Goal: Navigation & Orientation: Go to known website

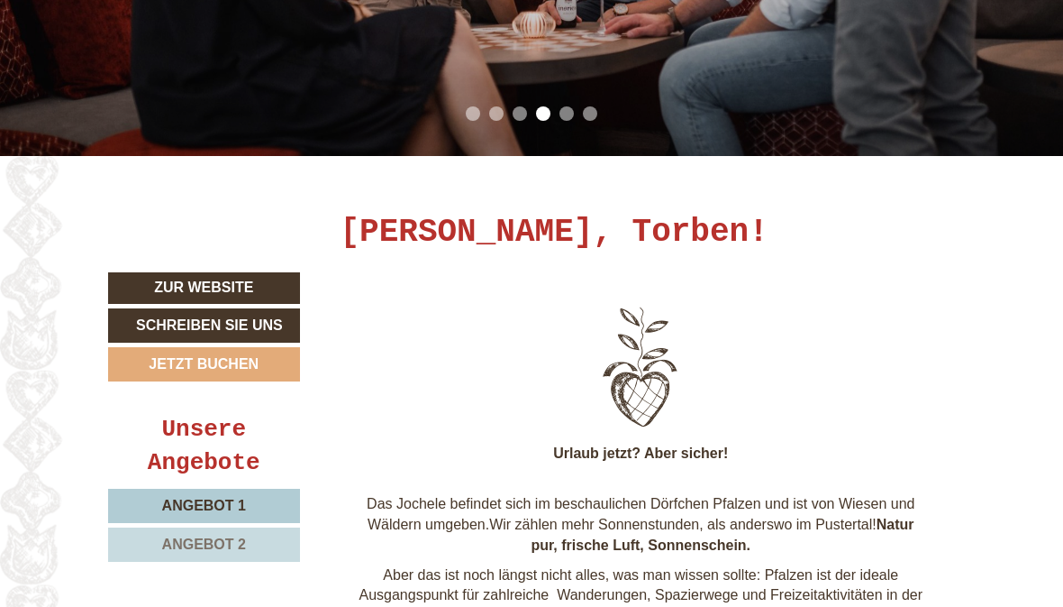
scroll to position [426, 0]
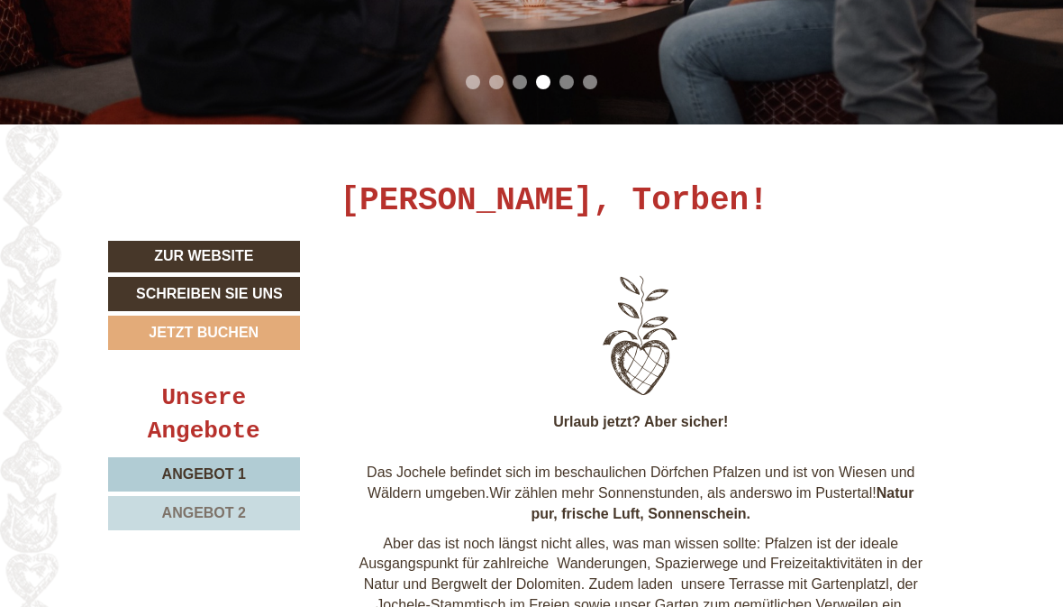
click at [173, 250] on link "Zur Website" at bounding box center [204, 257] width 192 height 32
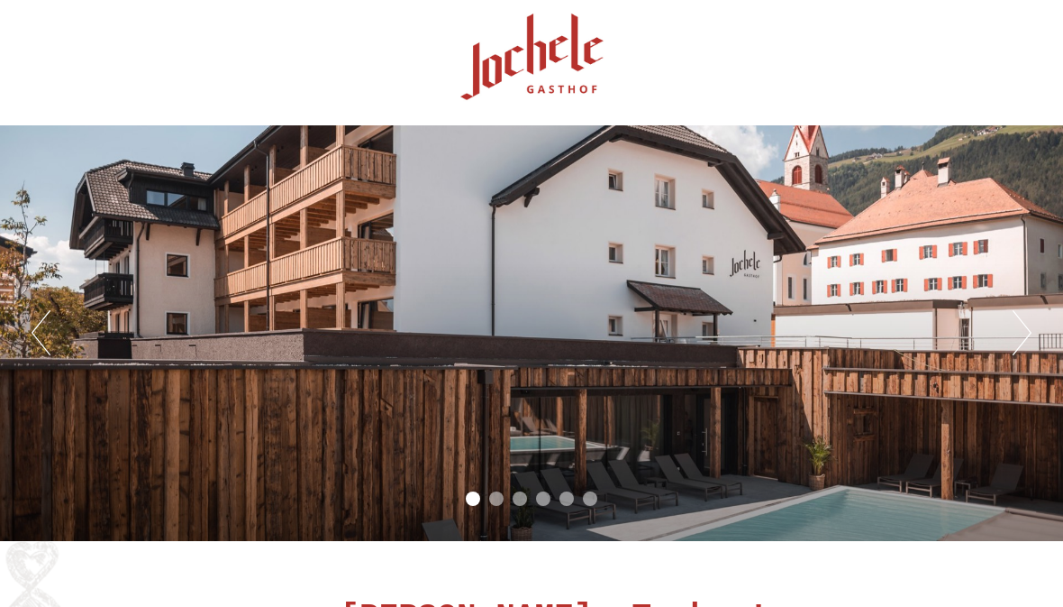
scroll to position [0, 0]
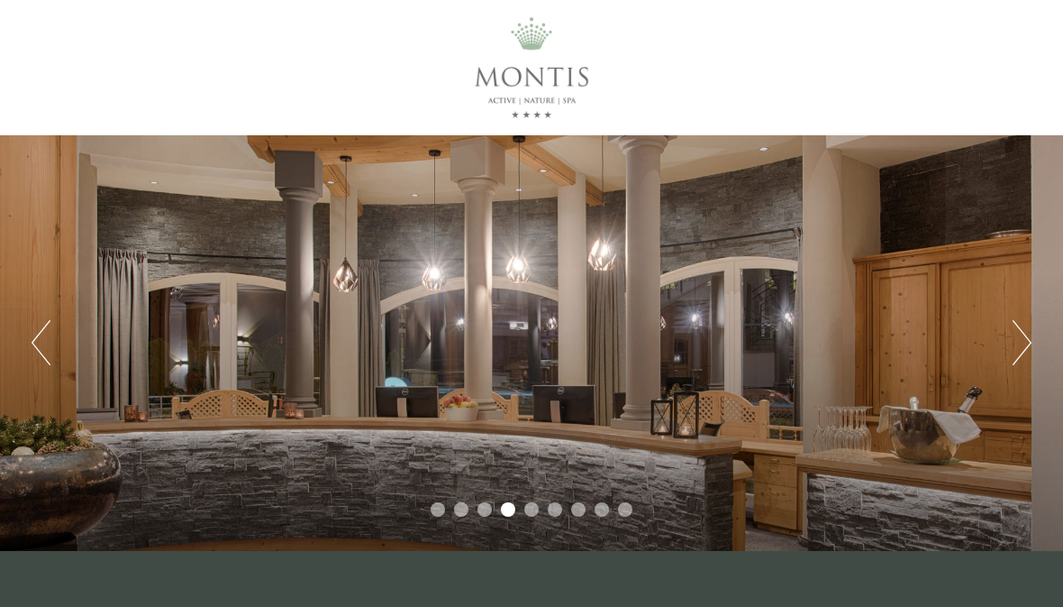
click at [1020, 350] on button "Next" at bounding box center [1022, 342] width 19 height 45
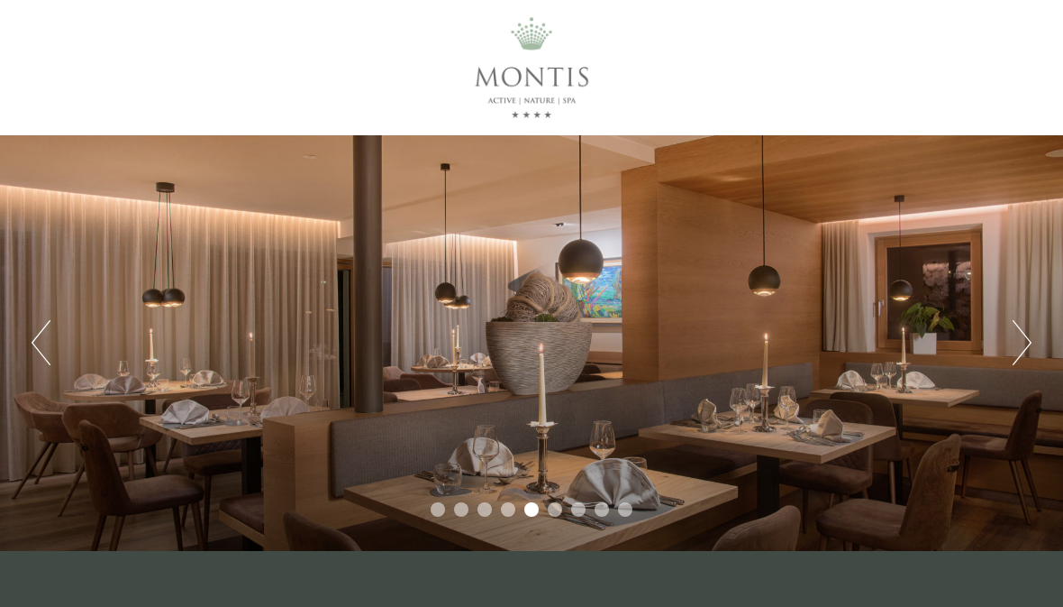
click at [1029, 356] on button "Next" at bounding box center [1022, 342] width 19 height 45
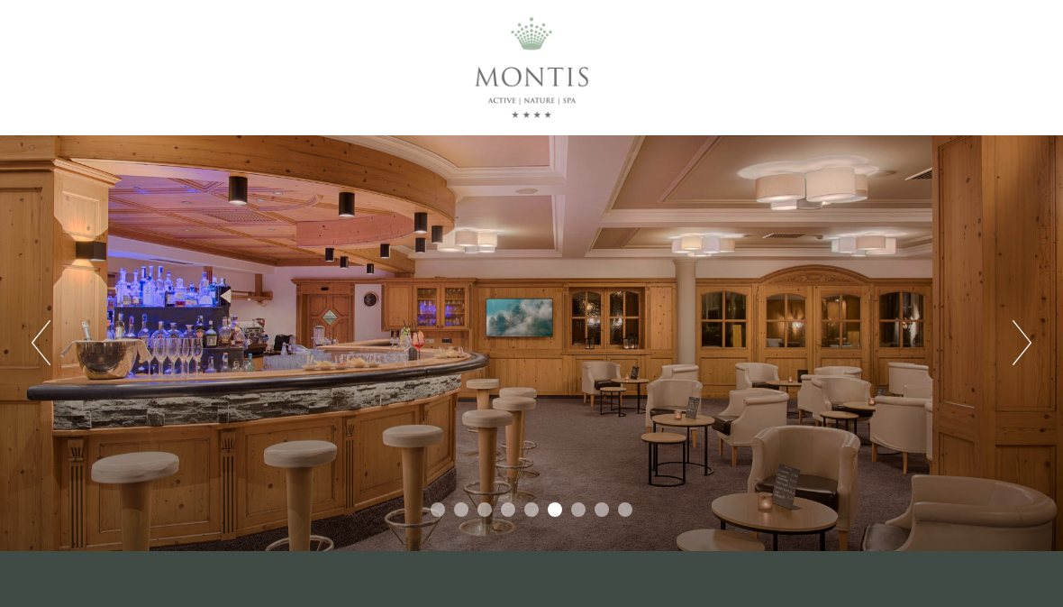
click at [1029, 356] on button "Next" at bounding box center [1022, 342] width 19 height 45
click at [1031, 357] on button "Next" at bounding box center [1022, 342] width 19 height 45
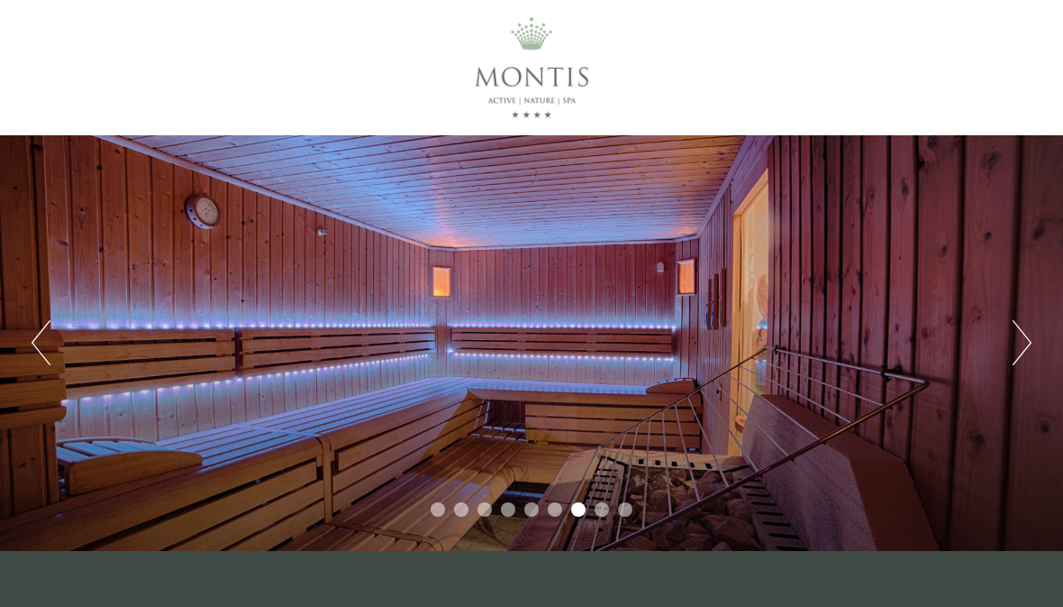
click at [1022, 355] on button "Next" at bounding box center [1022, 342] width 19 height 45
click at [1029, 339] on button "Next" at bounding box center [1022, 342] width 19 height 45
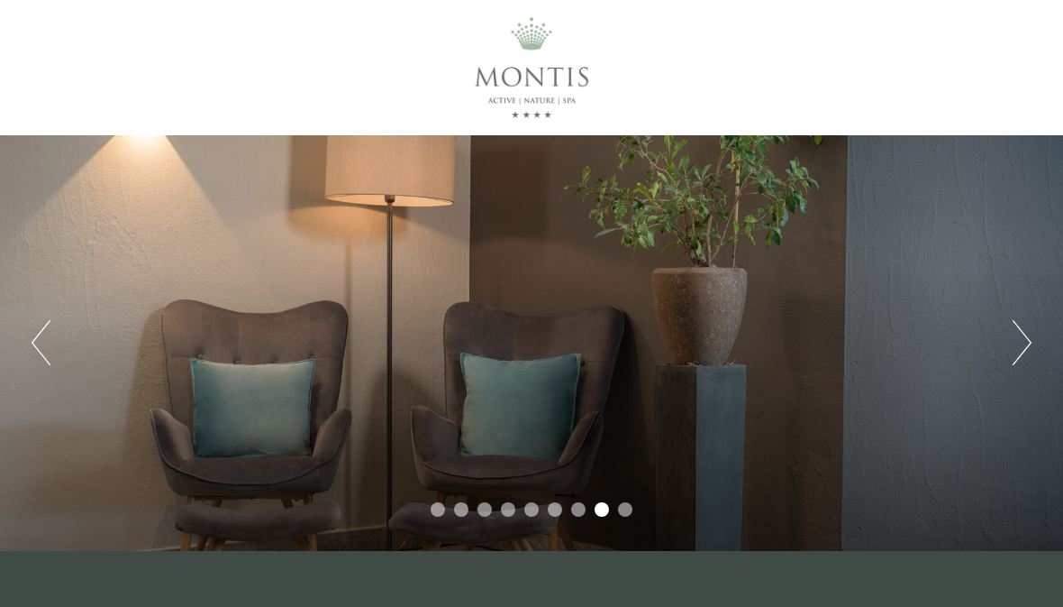
click at [1027, 333] on button "Next" at bounding box center [1022, 342] width 19 height 45
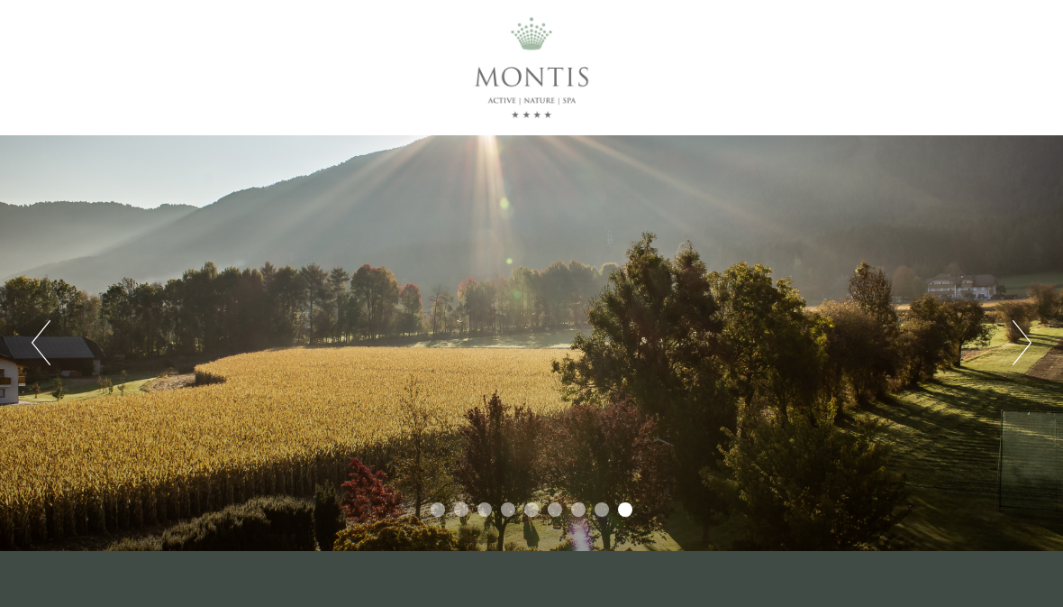
click at [1022, 338] on button "Next" at bounding box center [1022, 342] width 19 height 45
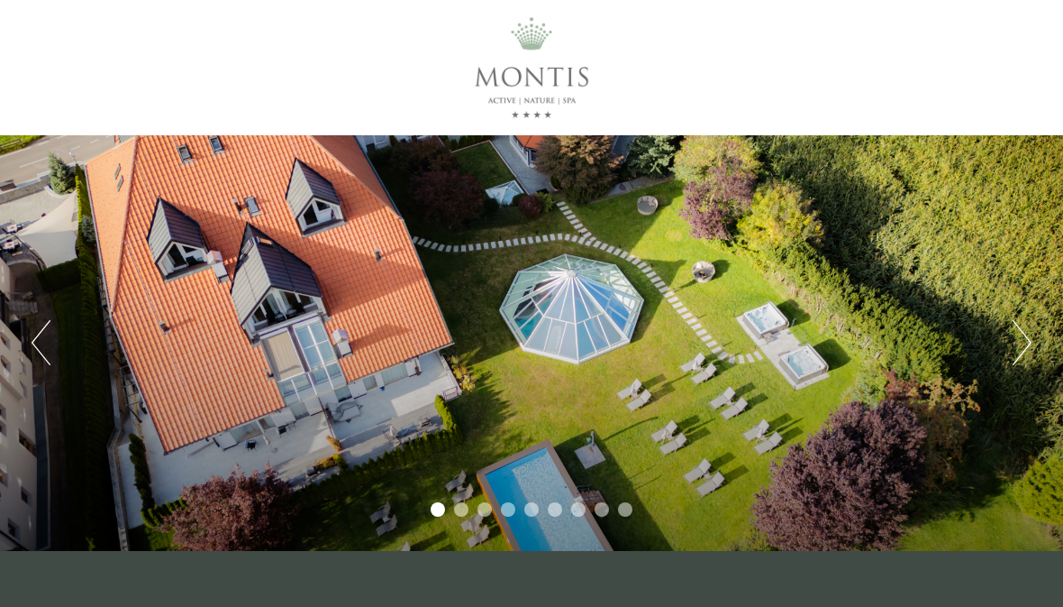
click at [1021, 340] on button "Next" at bounding box center [1022, 342] width 19 height 45
click at [1022, 342] on button "Next" at bounding box center [1022, 342] width 19 height 45
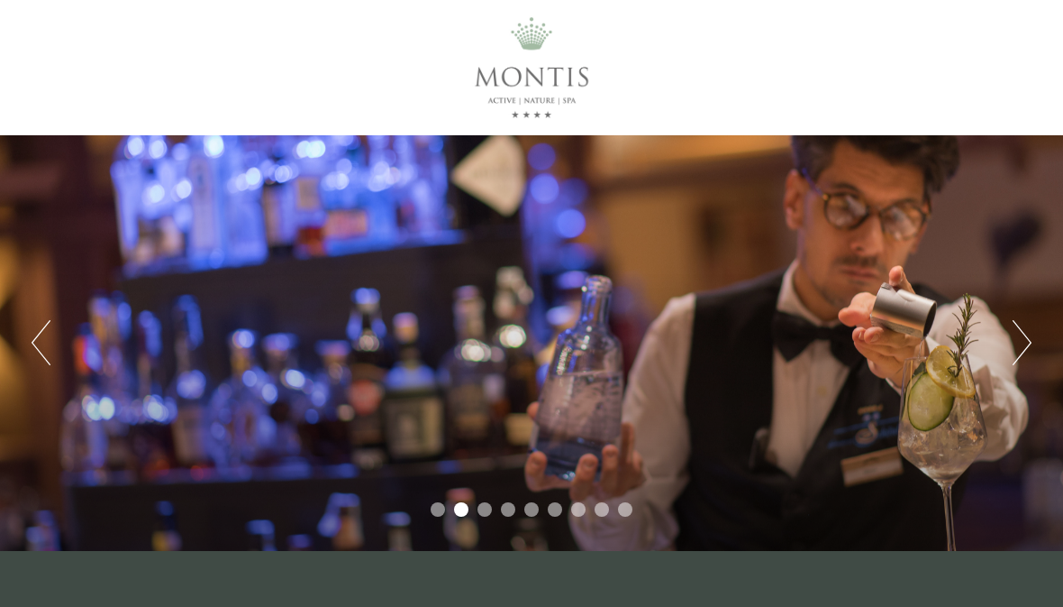
click at [1018, 348] on button "Next" at bounding box center [1022, 342] width 19 height 45
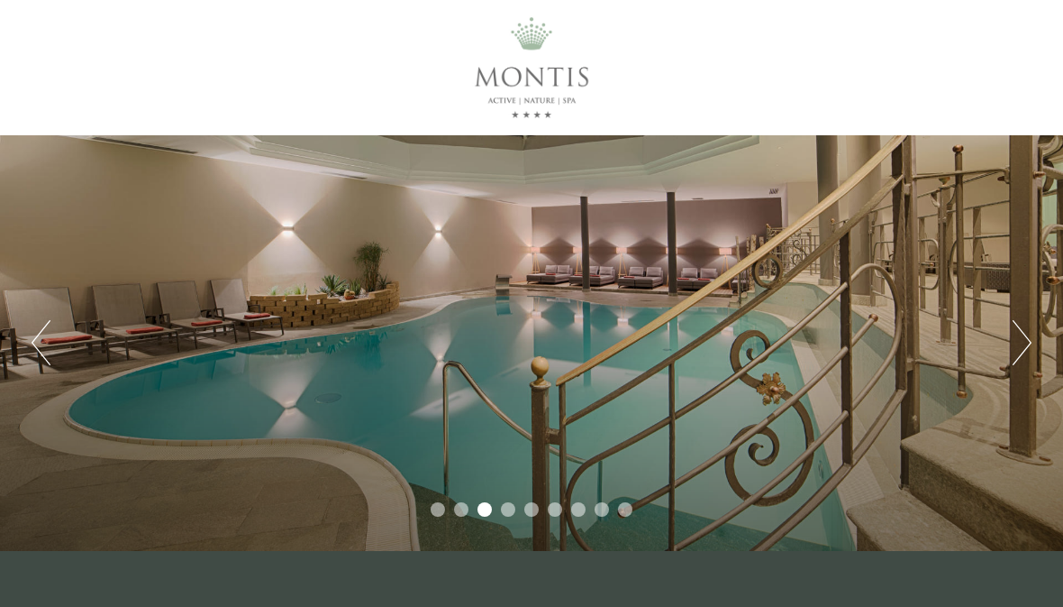
click at [1015, 356] on button "Next" at bounding box center [1022, 342] width 19 height 45
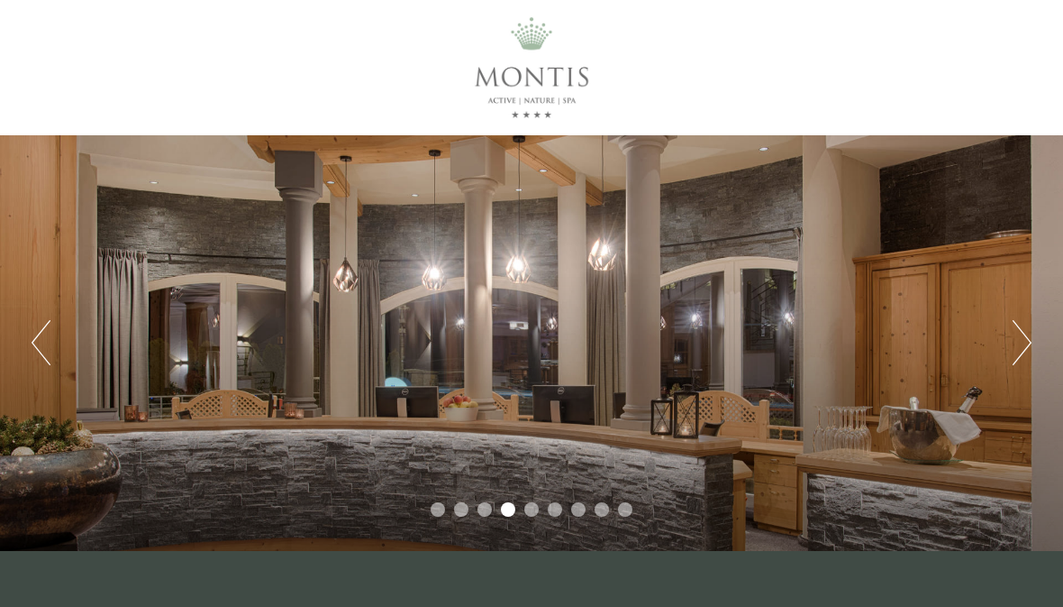
click at [1030, 348] on button "Next" at bounding box center [1022, 342] width 19 height 45
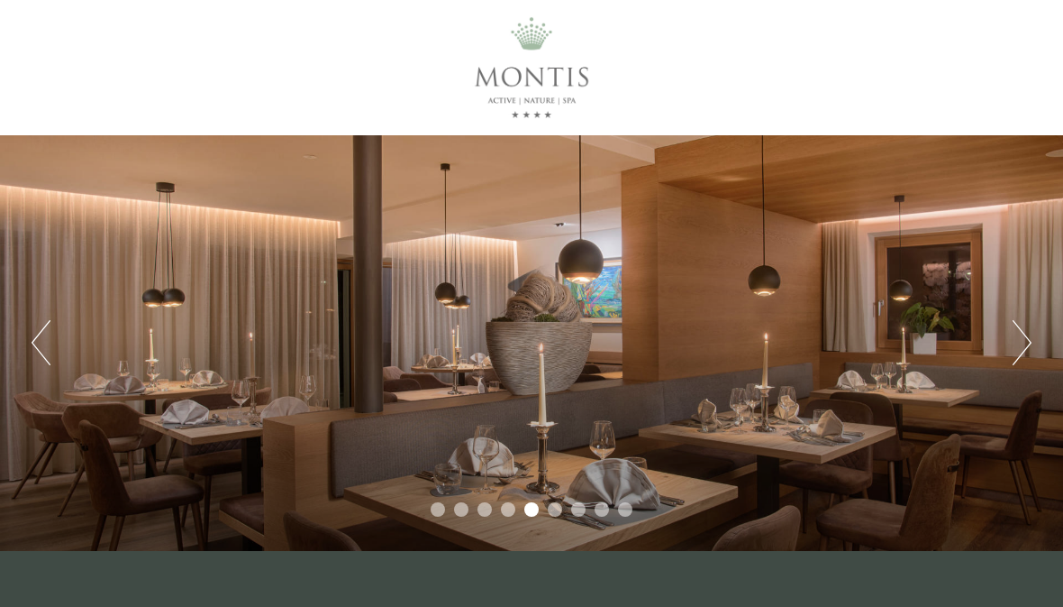
click at [1021, 342] on button "Next" at bounding box center [1022, 342] width 19 height 45
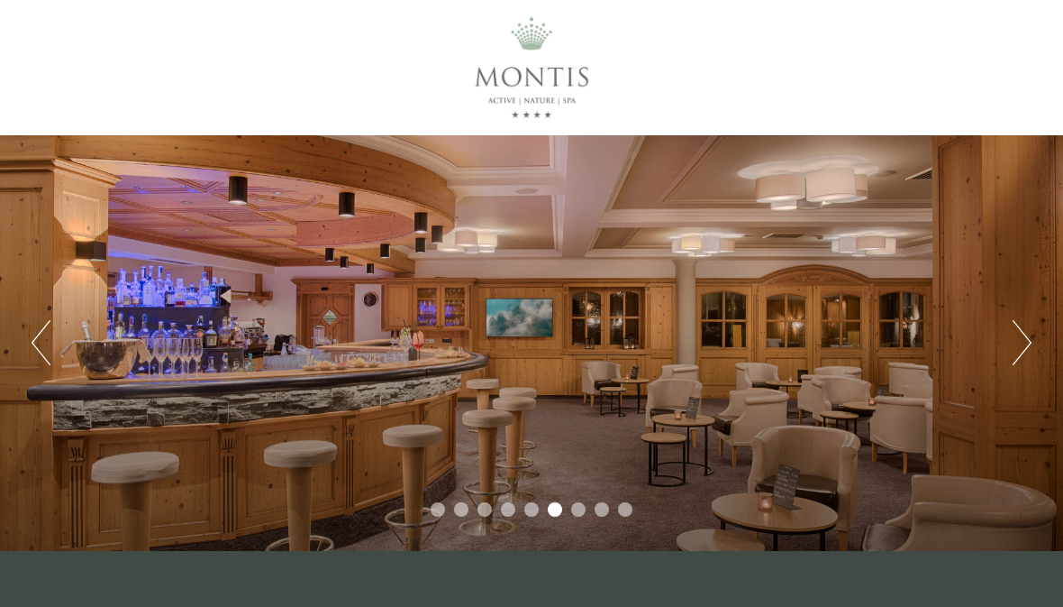
click at [1023, 344] on button "Next" at bounding box center [1022, 342] width 19 height 45
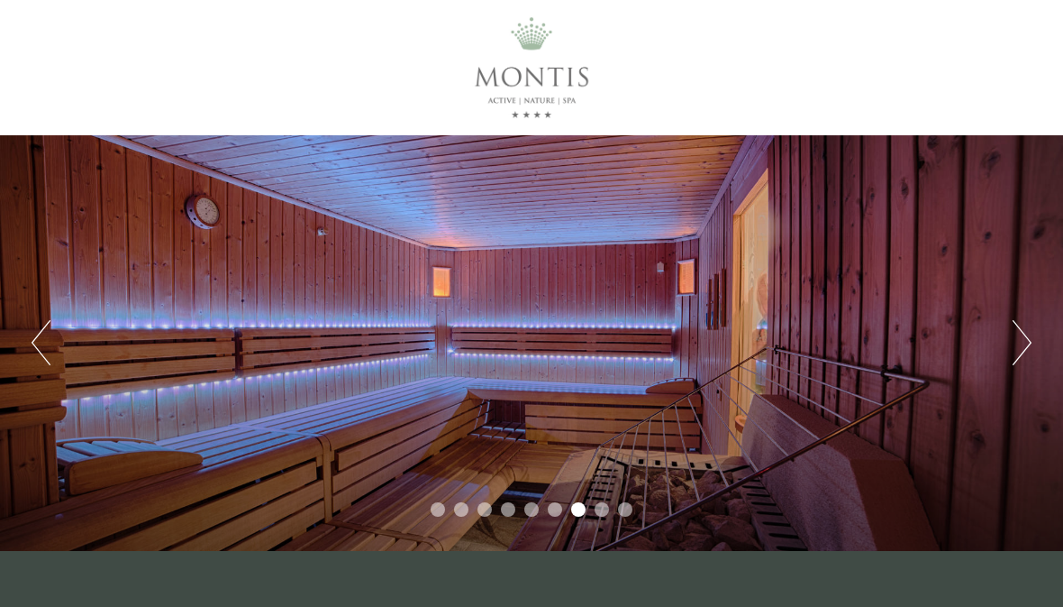
click at [1023, 344] on button "Next" at bounding box center [1022, 342] width 19 height 45
